Goal: Information Seeking & Learning: Learn about a topic

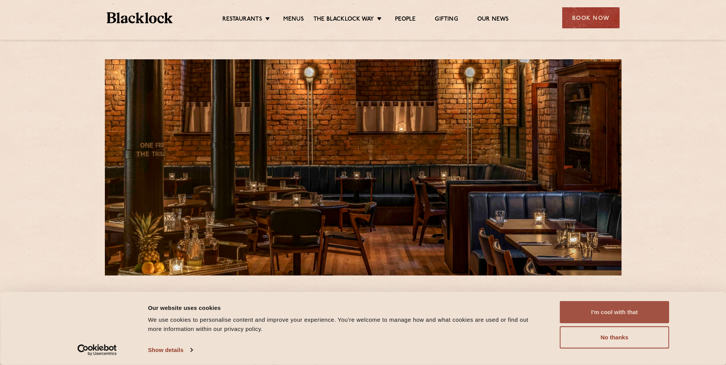
click at [624, 317] on button "I'm cool with that" at bounding box center [614, 312] width 109 height 22
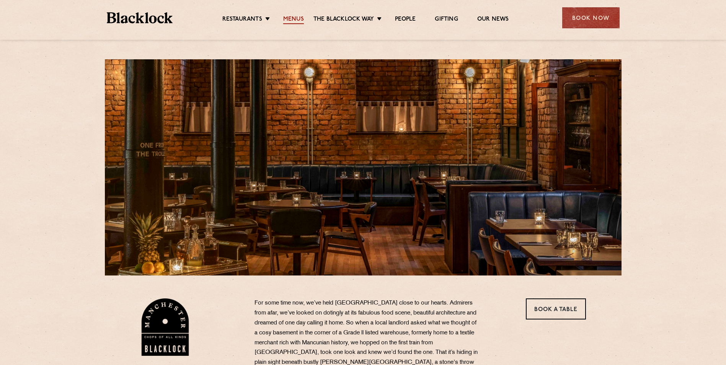
click at [302, 21] on link "Menus" at bounding box center [293, 20] width 21 height 8
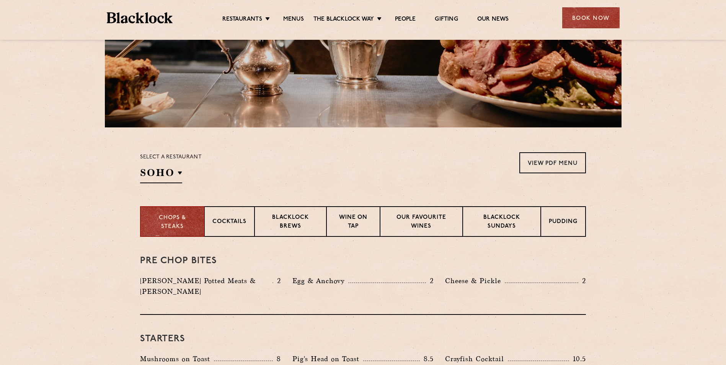
scroll to position [230, 0]
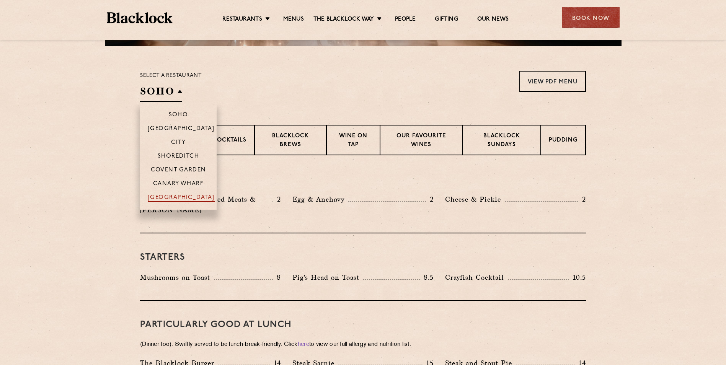
click at [185, 199] on p "[GEOGRAPHIC_DATA]" at bounding box center [181, 198] width 67 height 8
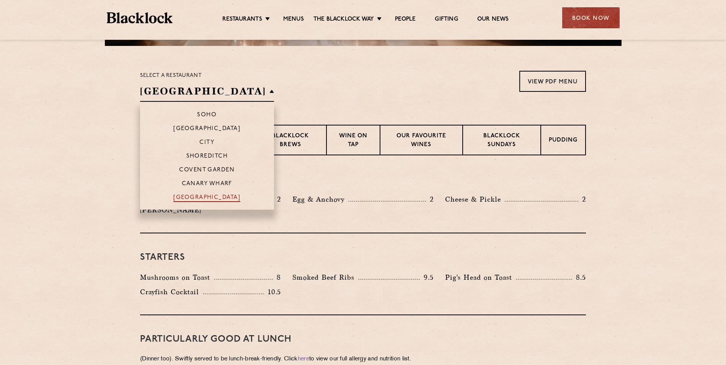
click at [199, 196] on p "[GEOGRAPHIC_DATA]" at bounding box center [206, 198] width 67 height 8
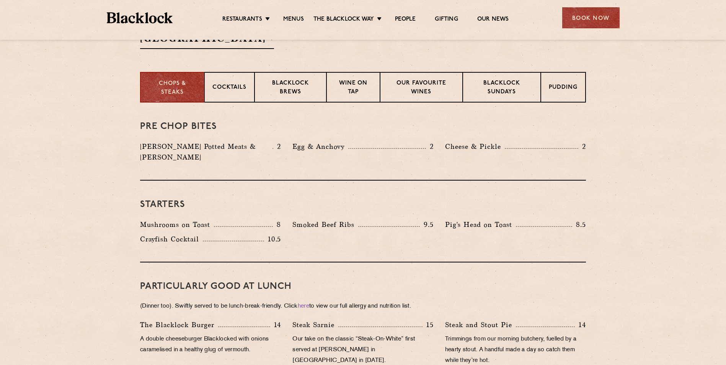
scroll to position [306, 0]
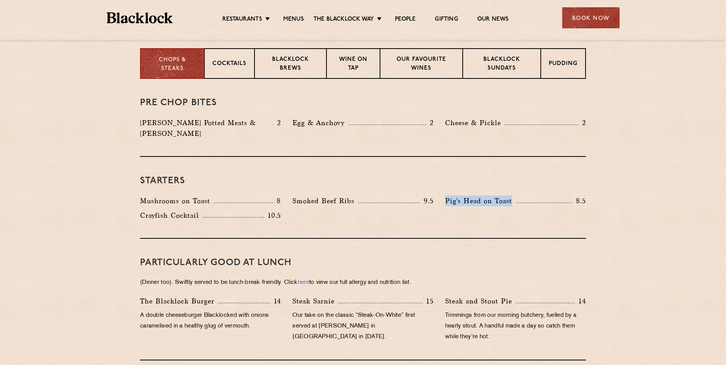
drag, startPoint x: 440, startPoint y: 188, endPoint x: 561, endPoint y: 189, distance: 121.3
click at [561, 196] on div "Pig's Head on Toast 8.5" at bounding box center [515, 203] width 152 height 15
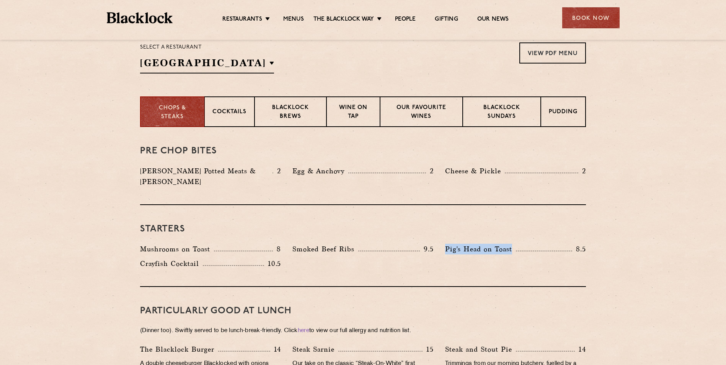
scroll to position [268, 0]
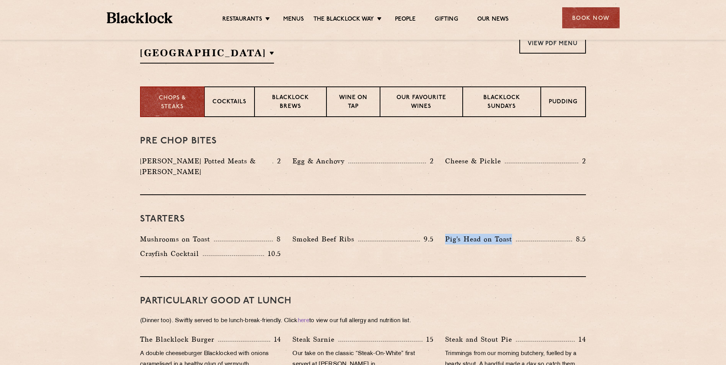
copy div "Pig's Head on Toast"
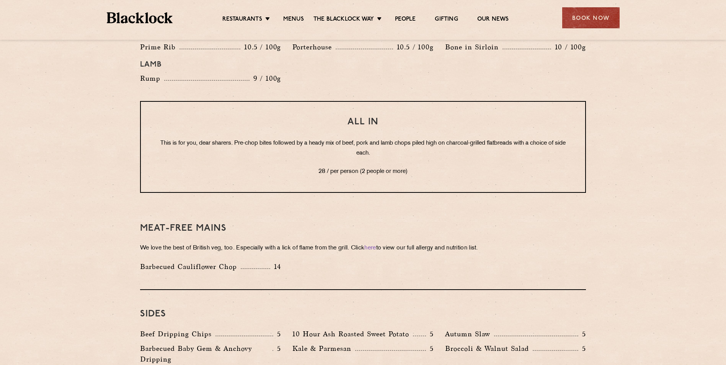
scroll to position [879, 0]
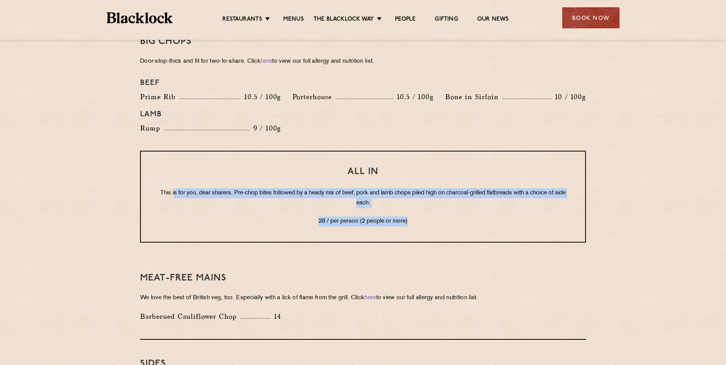
drag, startPoint x: 176, startPoint y: 180, endPoint x: 557, endPoint y: 207, distance: 381.4
click at [557, 207] on div "All In This is for you, dear sharers. Pre-chop bites followed by a heady mix of…" at bounding box center [363, 197] width 446 height 92
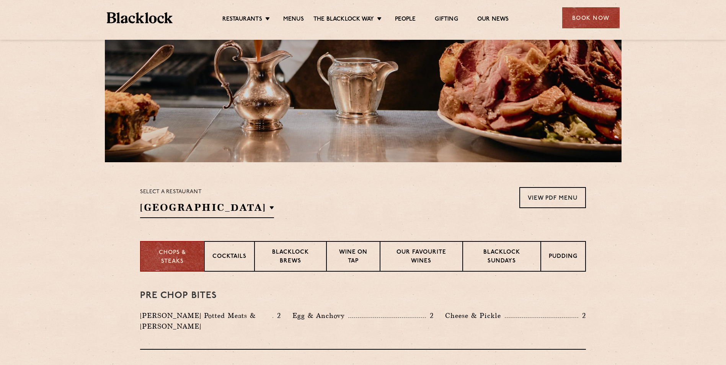
scroll to position [0, 0]
